Goal: Find specific page/section: Find specific page/section

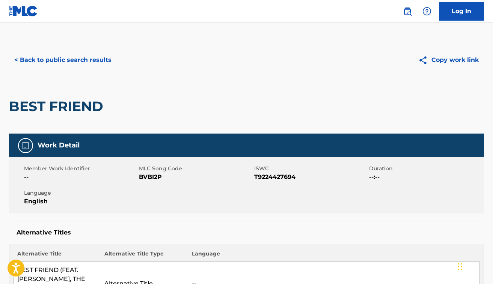
click at [62, 64] on button "< Back to public search results" at bounding box center [63, 60] width 108 height 19
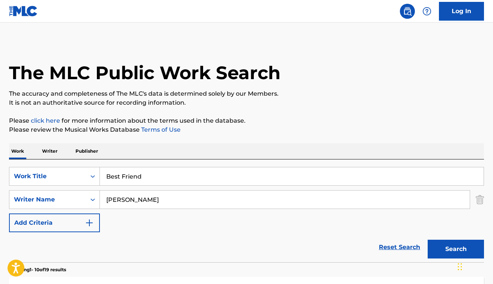
click at [174, 173] on input "Best Friend" at bounding box center [292, 176] width 384 height 18
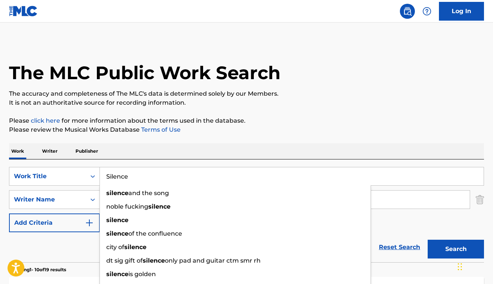
type input "Silence"
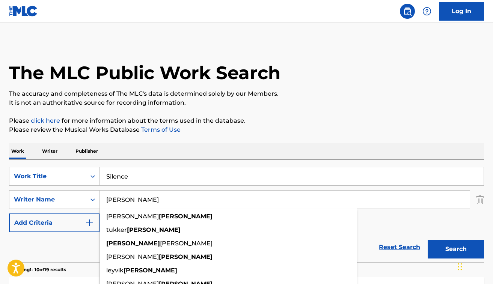
paste input "de"
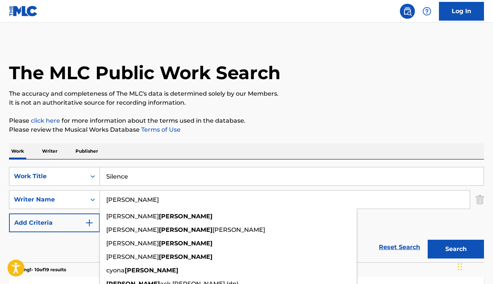
type input "[PERSON_NAME]"
click at [428, 240] on button "Search" at bounding box center [456, 249] width 56 height 19
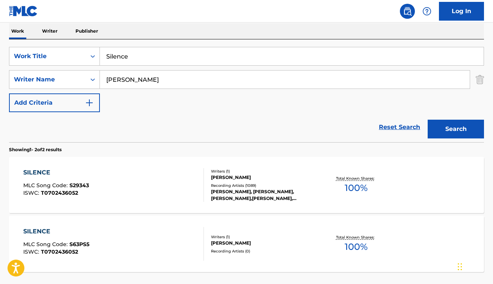
scroll to position [122, 0]
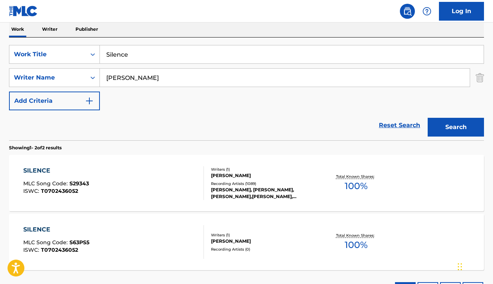
click at [93, 166] on div "SILENCE MLC Song Code : S29343 ISWC : T0702436052" at bounding box center [113, 183] width 181 height 34
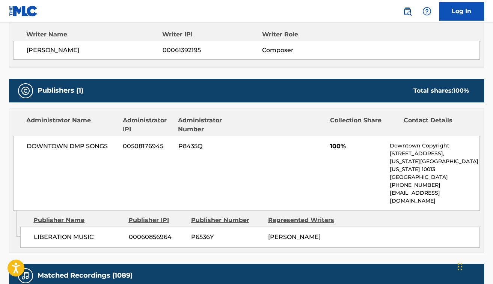
scroll to position [287, 0]
